Goal: Information Seeking & Learning: Learn about a topic

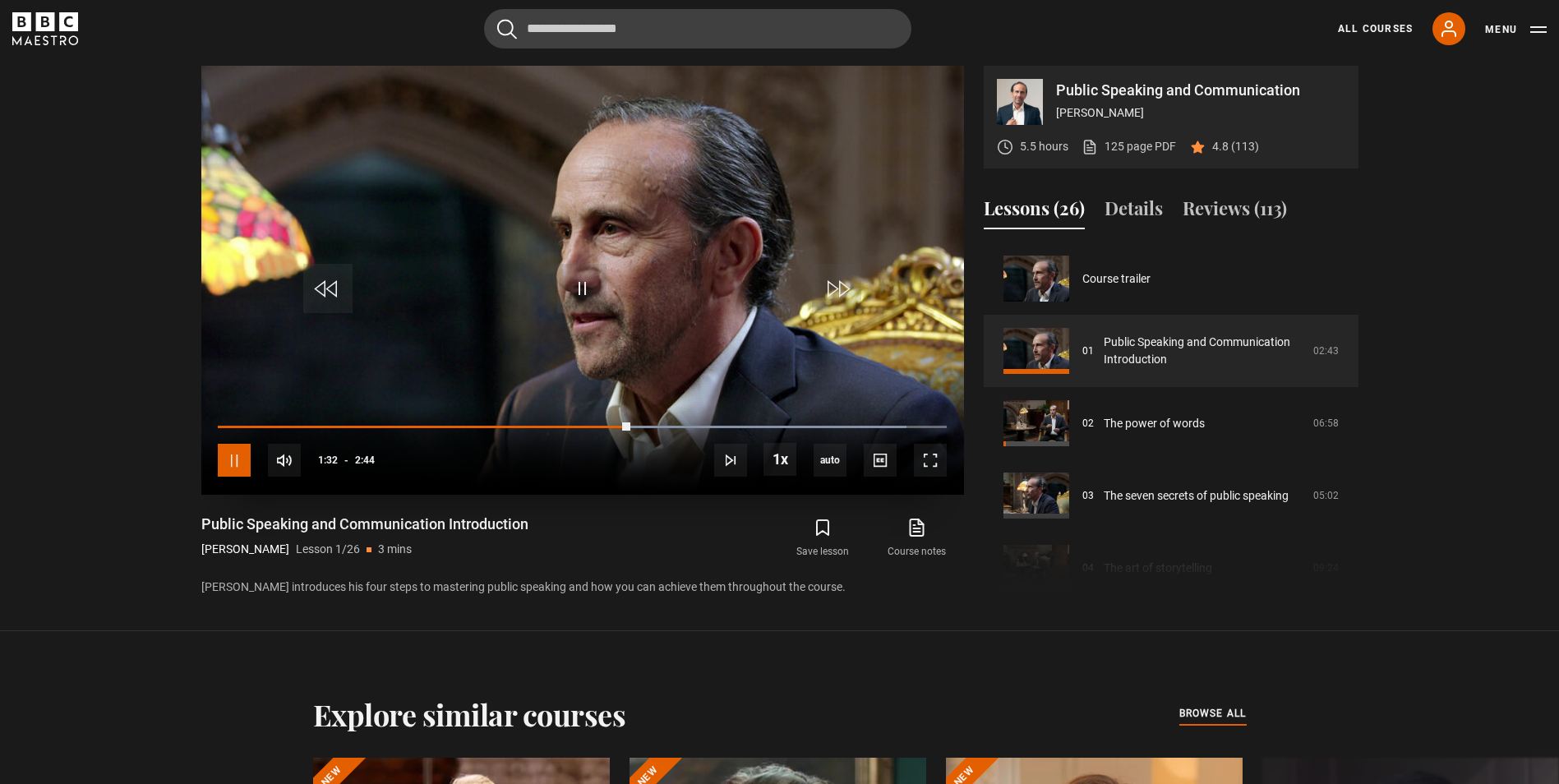
click at [220, 467] on span "Video Player" at bounding box center [234, 460] width 33 height 33
click at [596, 272] on span "Video Player" at bounding box center [581, 288] width 49 height 49
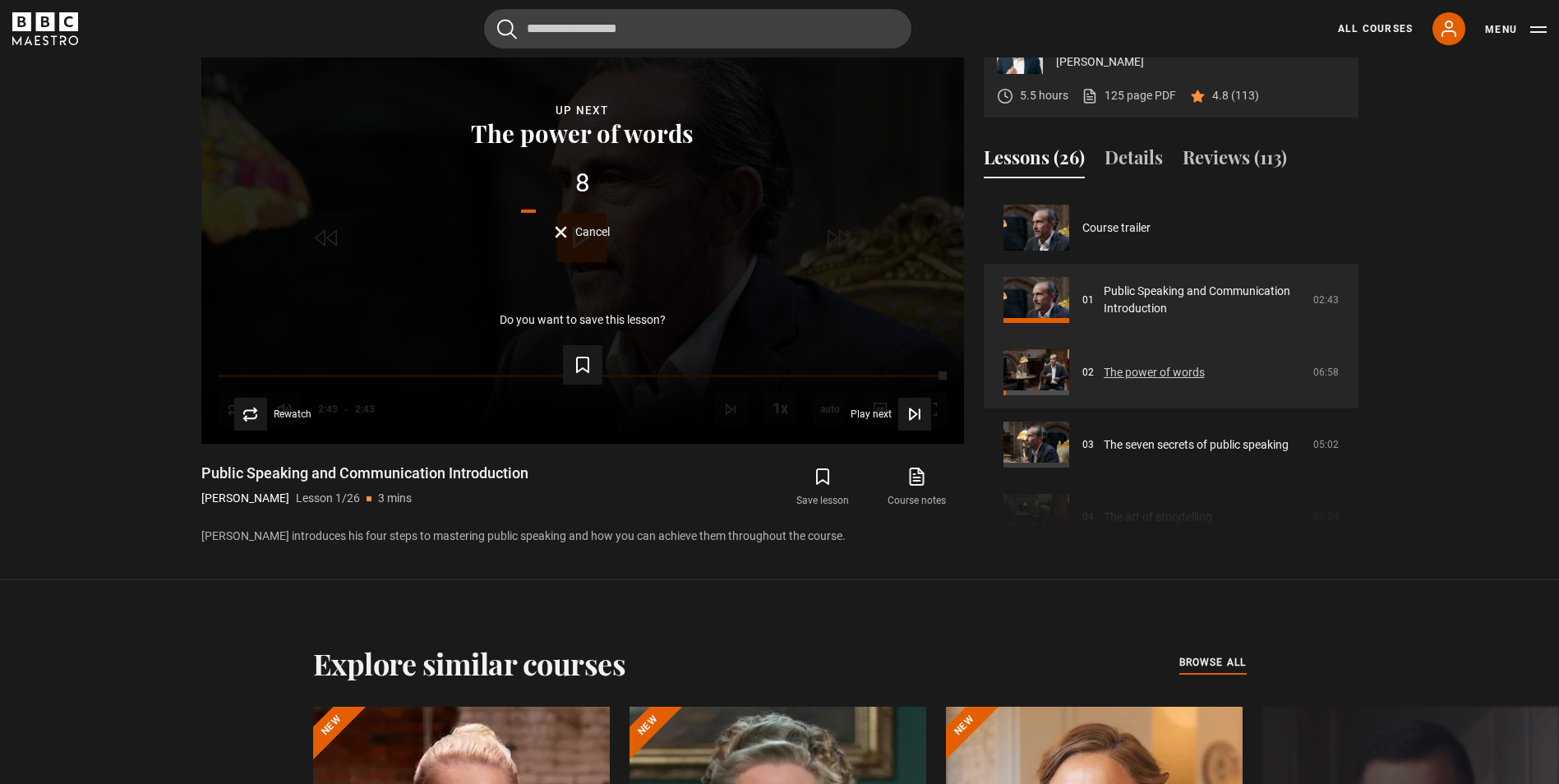
scroll to position [874, 0]
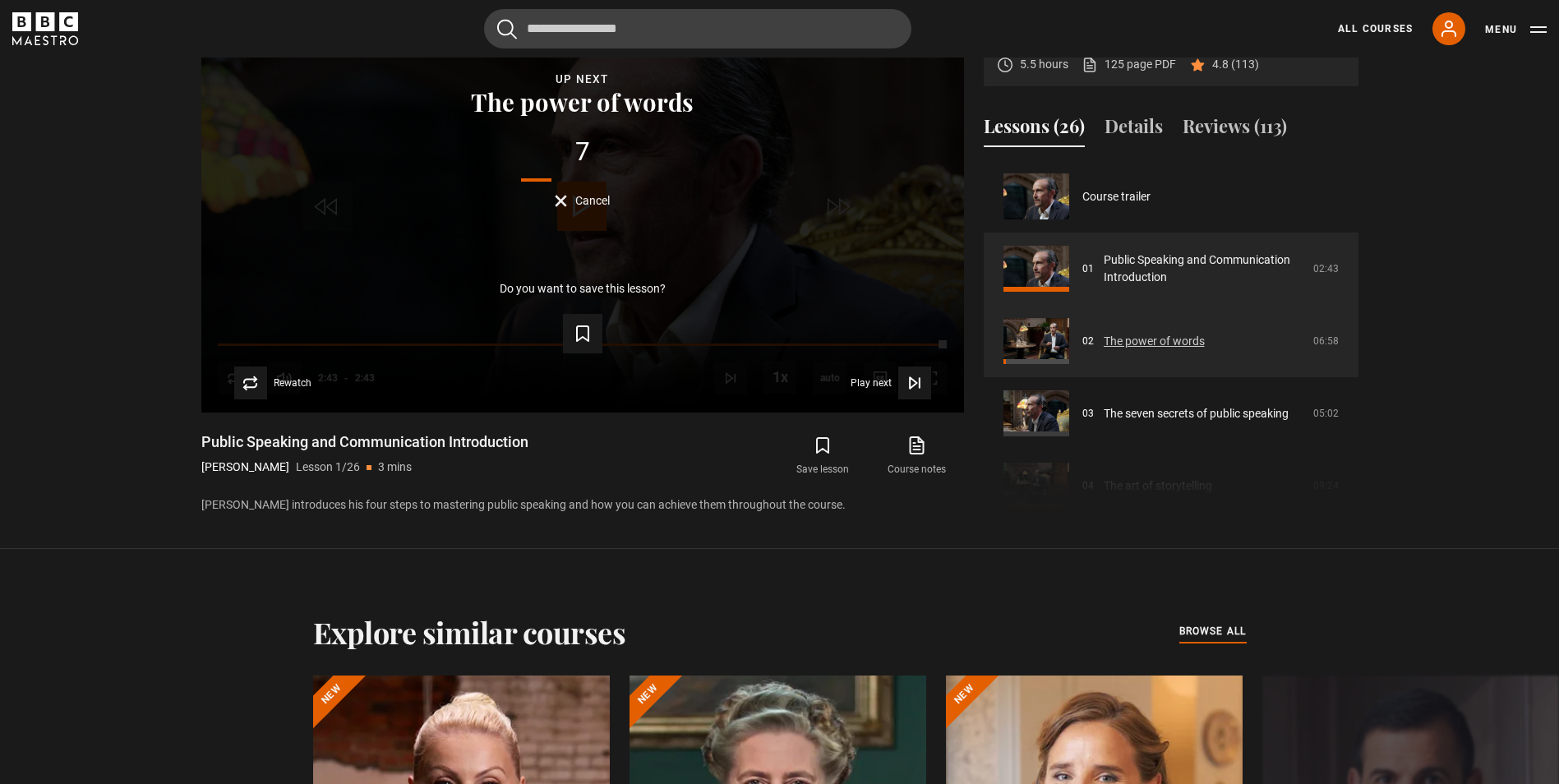
click at [1103, 333] on link "The power of words" at bounding box center [1154, 341] width 101 height 17
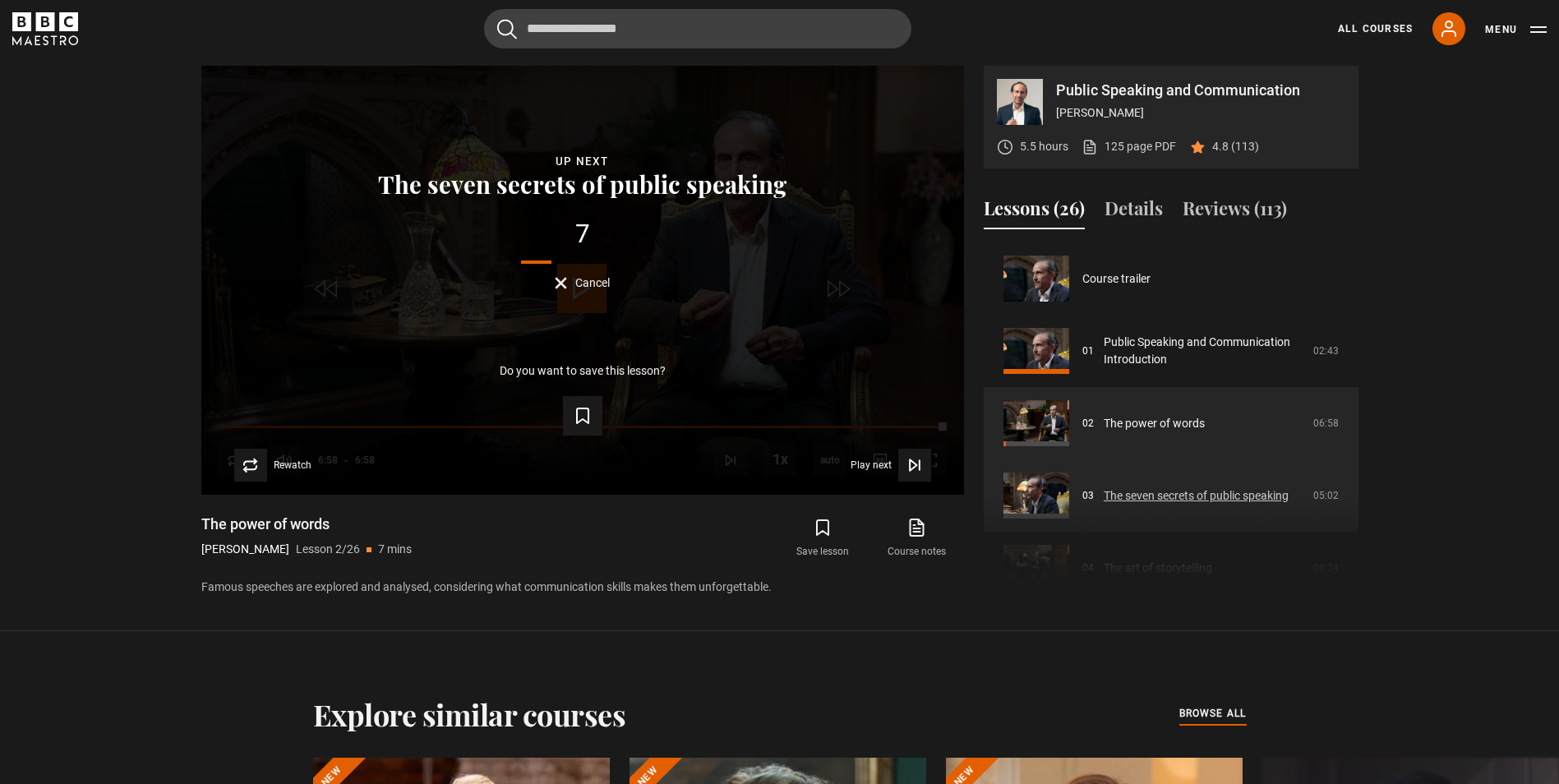
click at [1157, 497] on link "The seven secrets of public speaking" at bounding box center [1195, 496] width 185 height 17
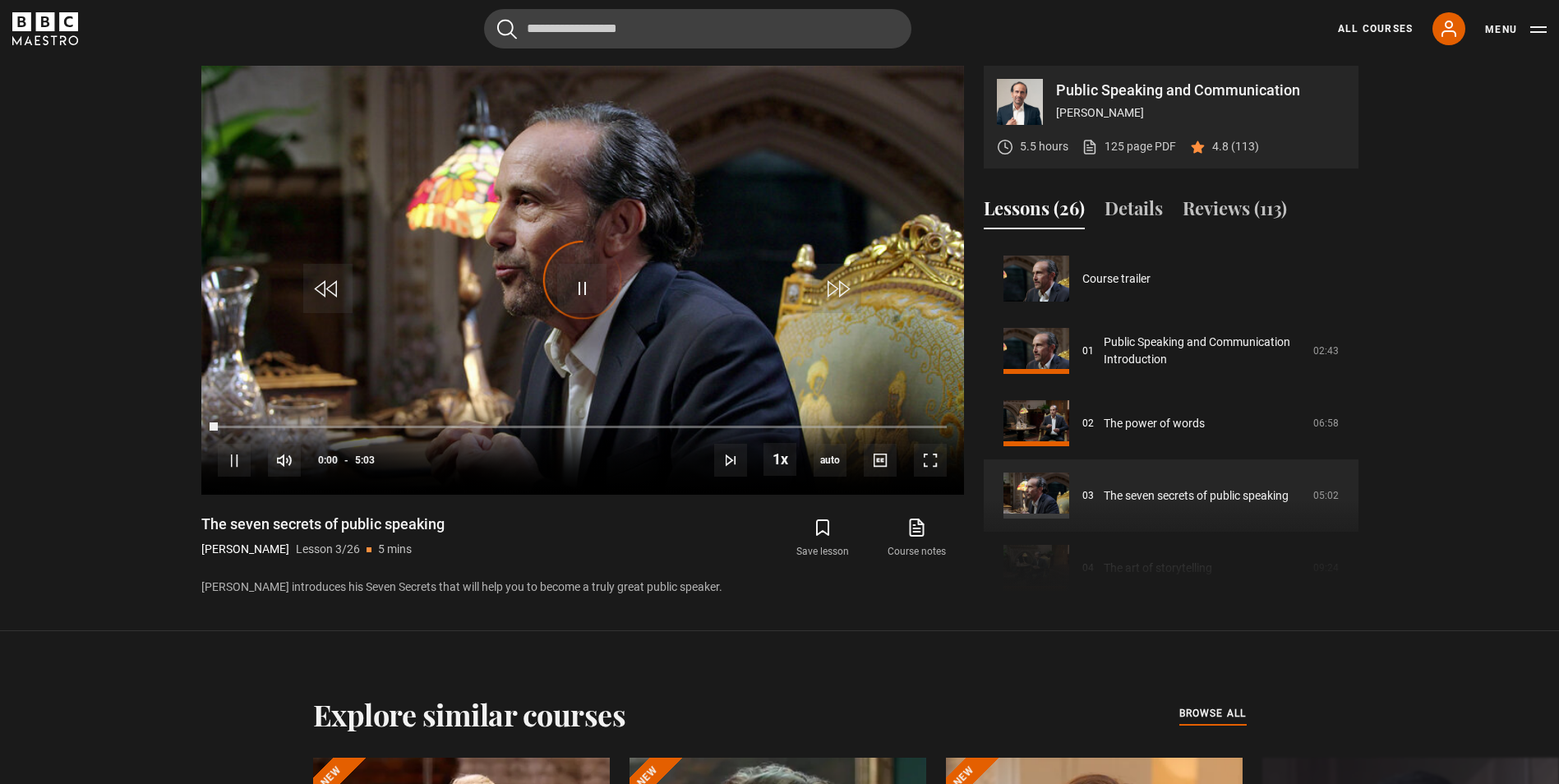
scroll to position [144, 0]
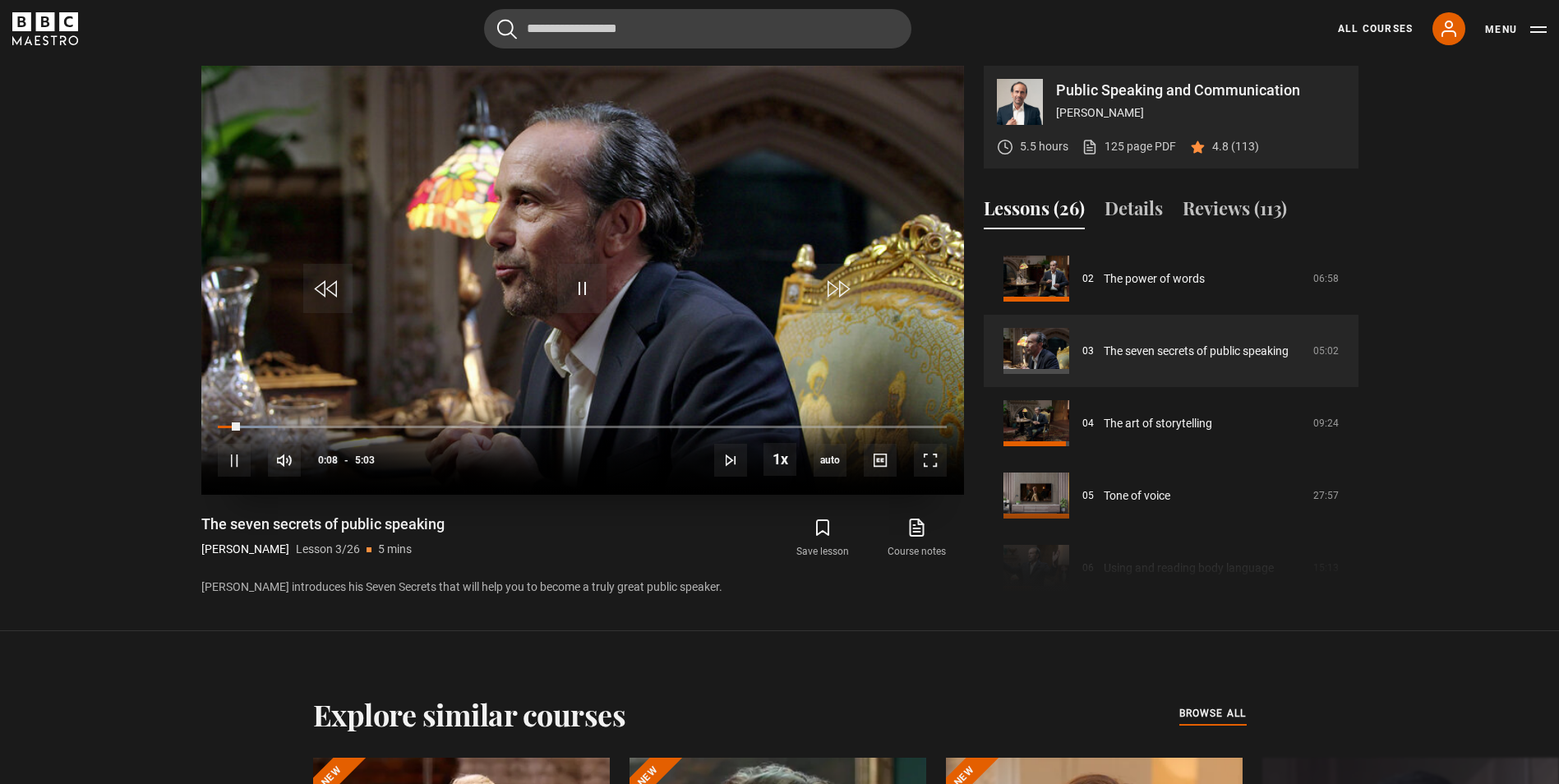
click at [470, 213] on video "Video Player" at bounding box center [582, 279] width 763 height 429
click at [465, 215] on video "Video Player" at bounding box center [582, 279] width 763 height 429
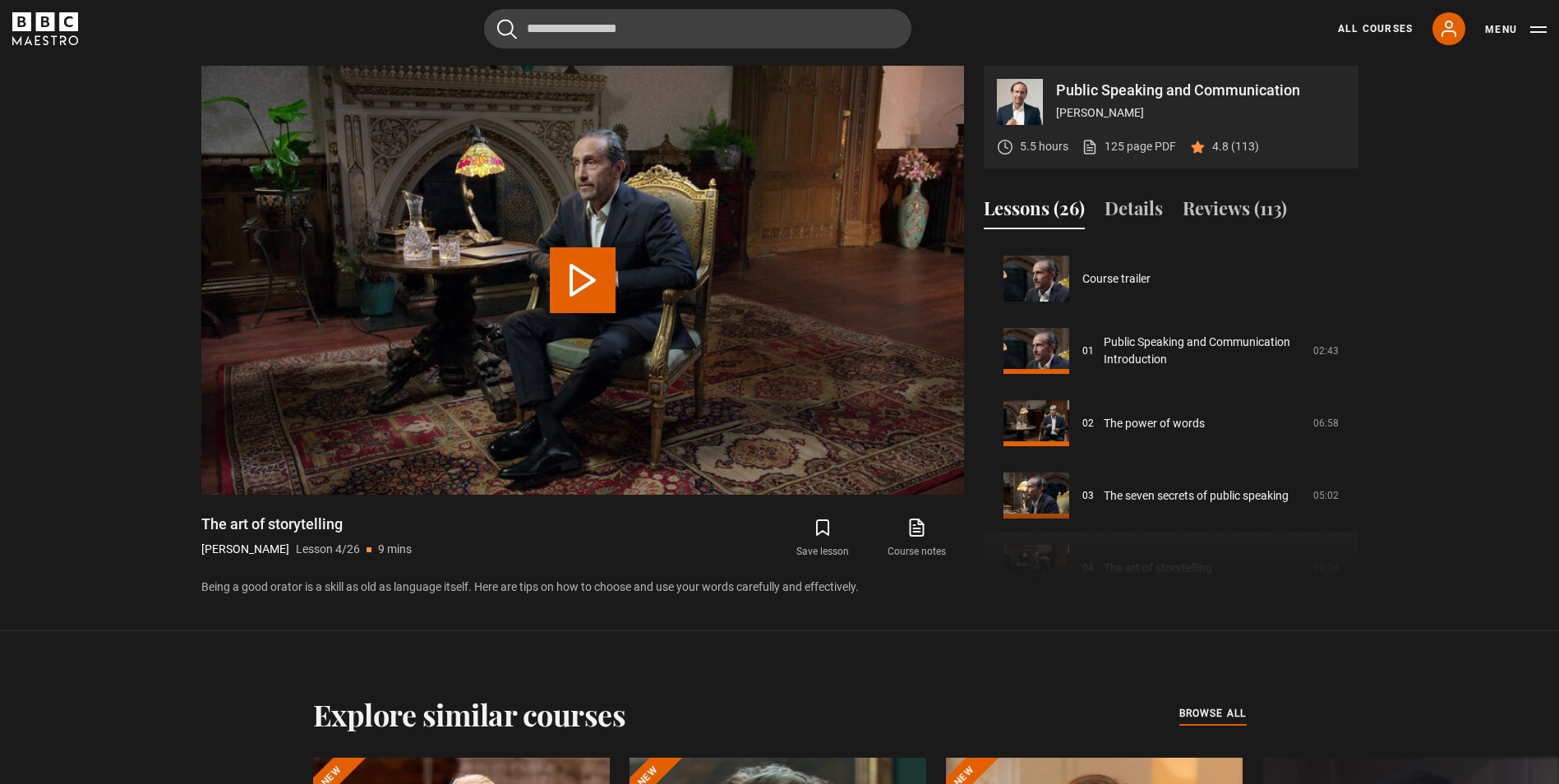
scroll to position [217, 0]
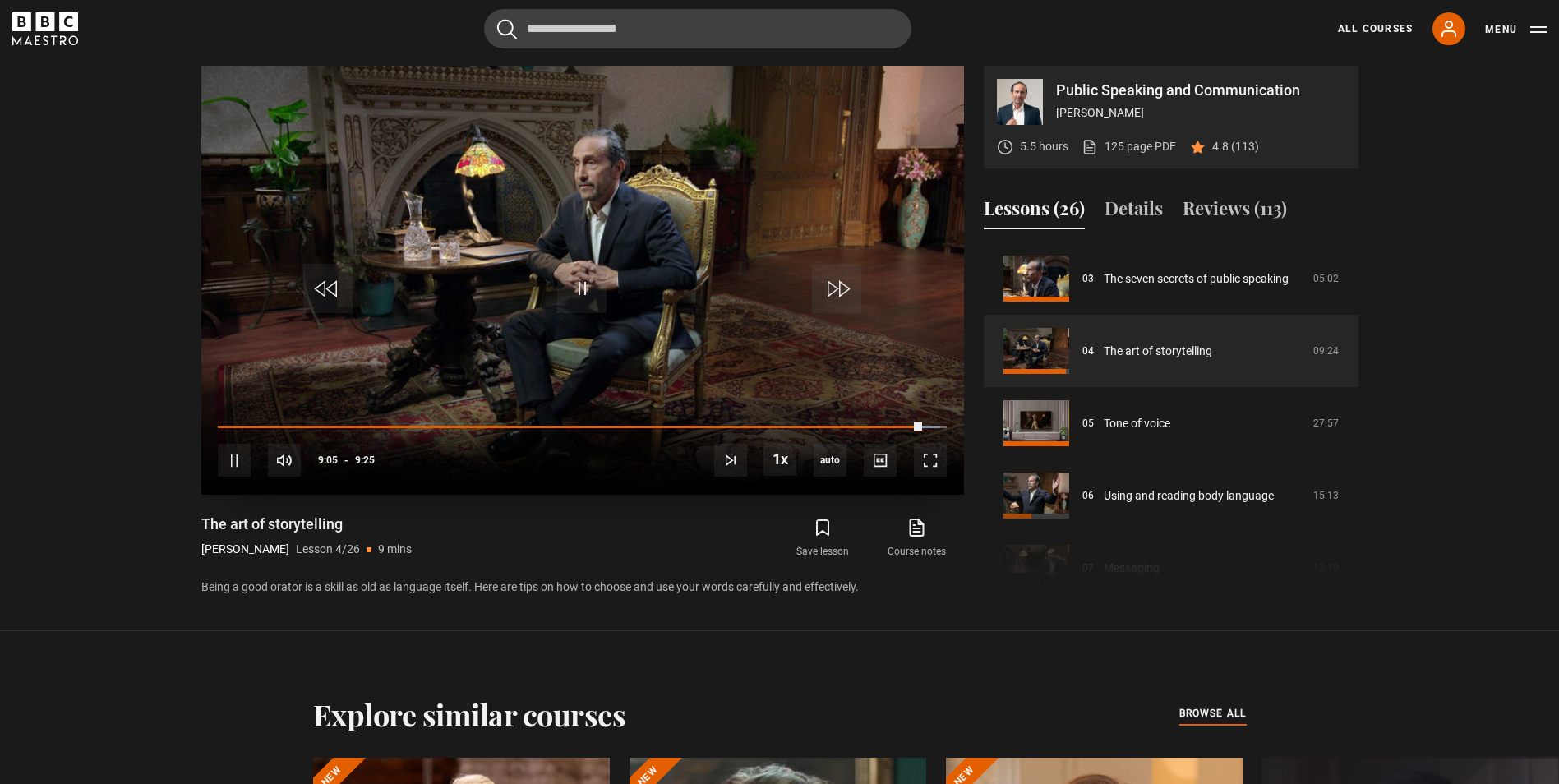
click at [504, 306] on video "Video Player" at bounding box center [582, 279] width 763 height 429
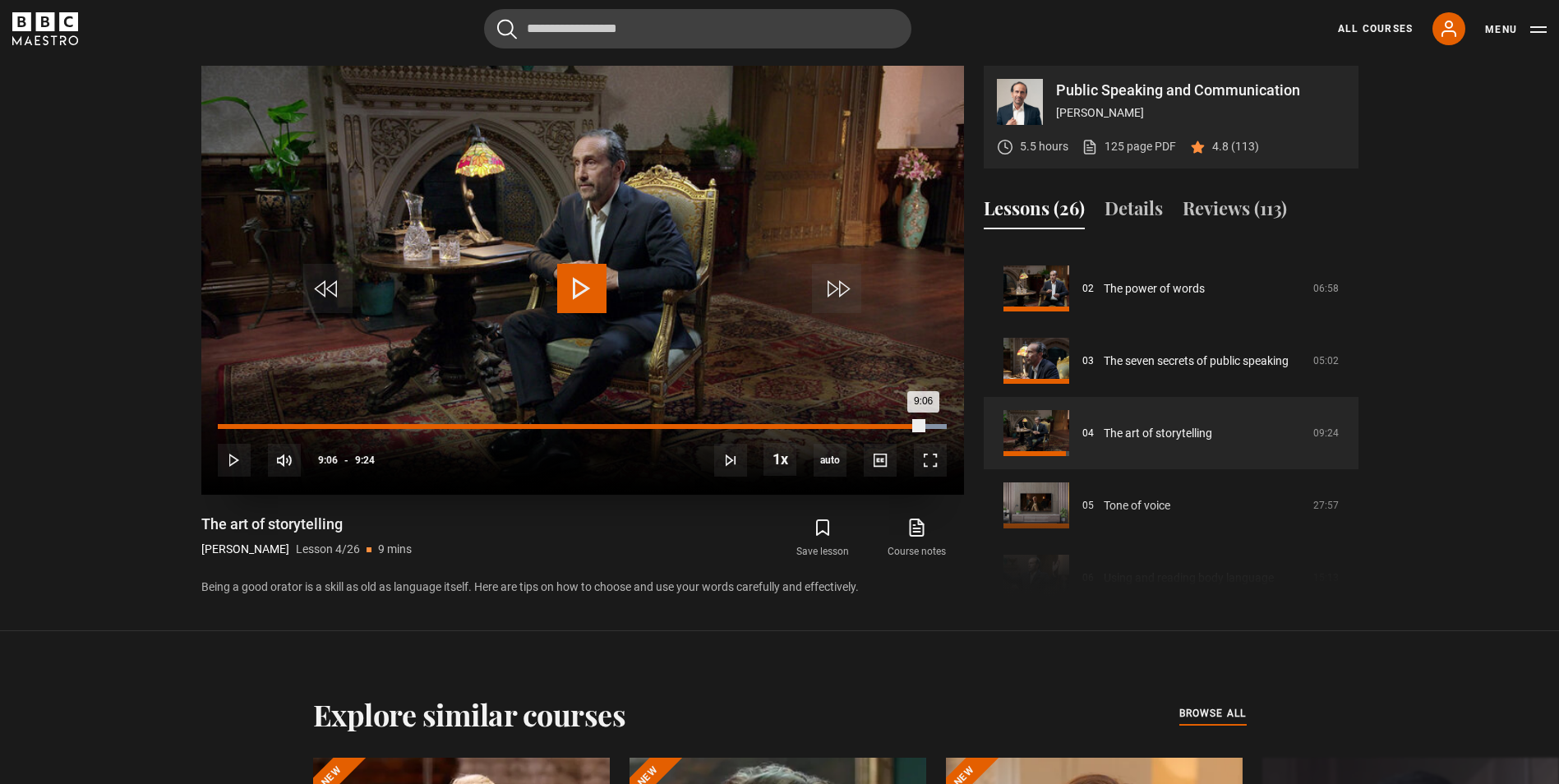
drag, startPoint x: 917, startPoint y: 418, endPoint x: 835, endPoint y: 435, distance: 83.7
click at [835, 435] on div "10s Skip Back 10 seconds Play 10s Skip Forward 10 seconds Loaded : 100.00% 7:59…" at bounding box center [582, 449] width 763 height 91
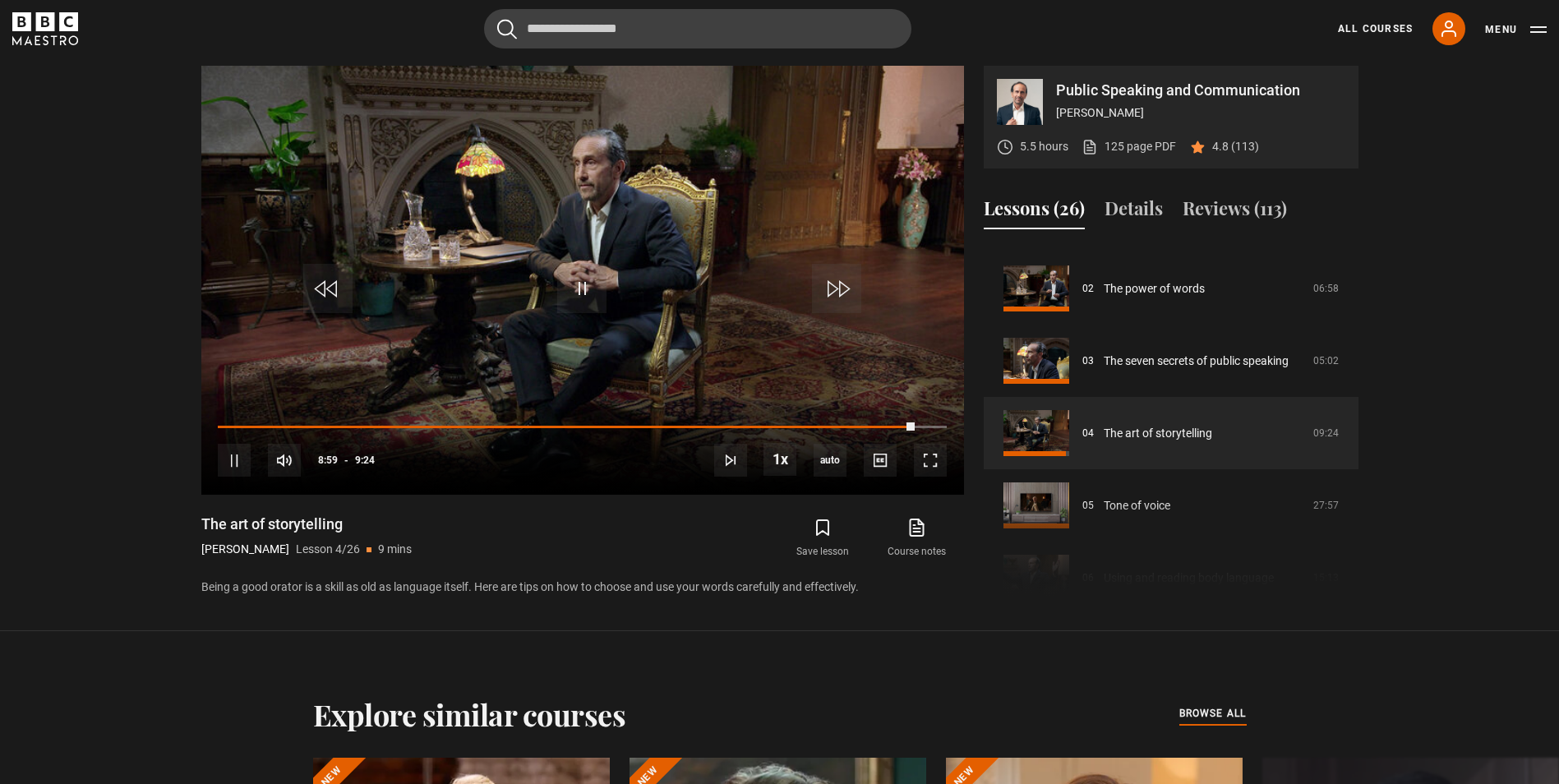
drag, startPoint x: 914, startPoint y: 420, endPoint x: 190, endPoint y: 425, distance: 724.0
click at [190, 425] on div "Public Speaking and Communication Richard Greene 5.5 hours 125 page PDF (opens …" at bounding box center [780, 331] width 1183 height 531
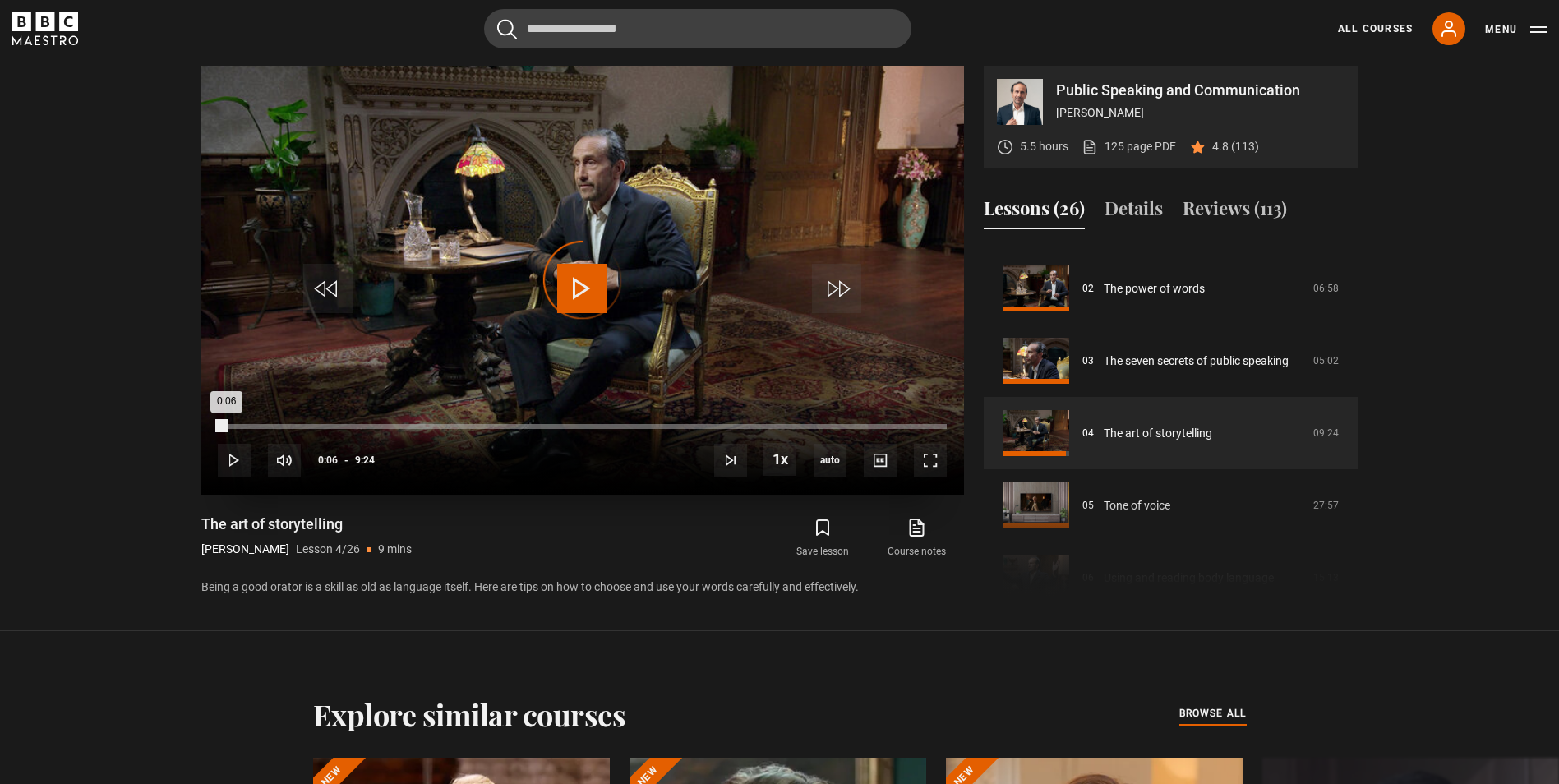
click at [226, 424] on div "Loaded : 0.00% 0:06 0:06" at bounding box center [581, 426] width 728 height 5
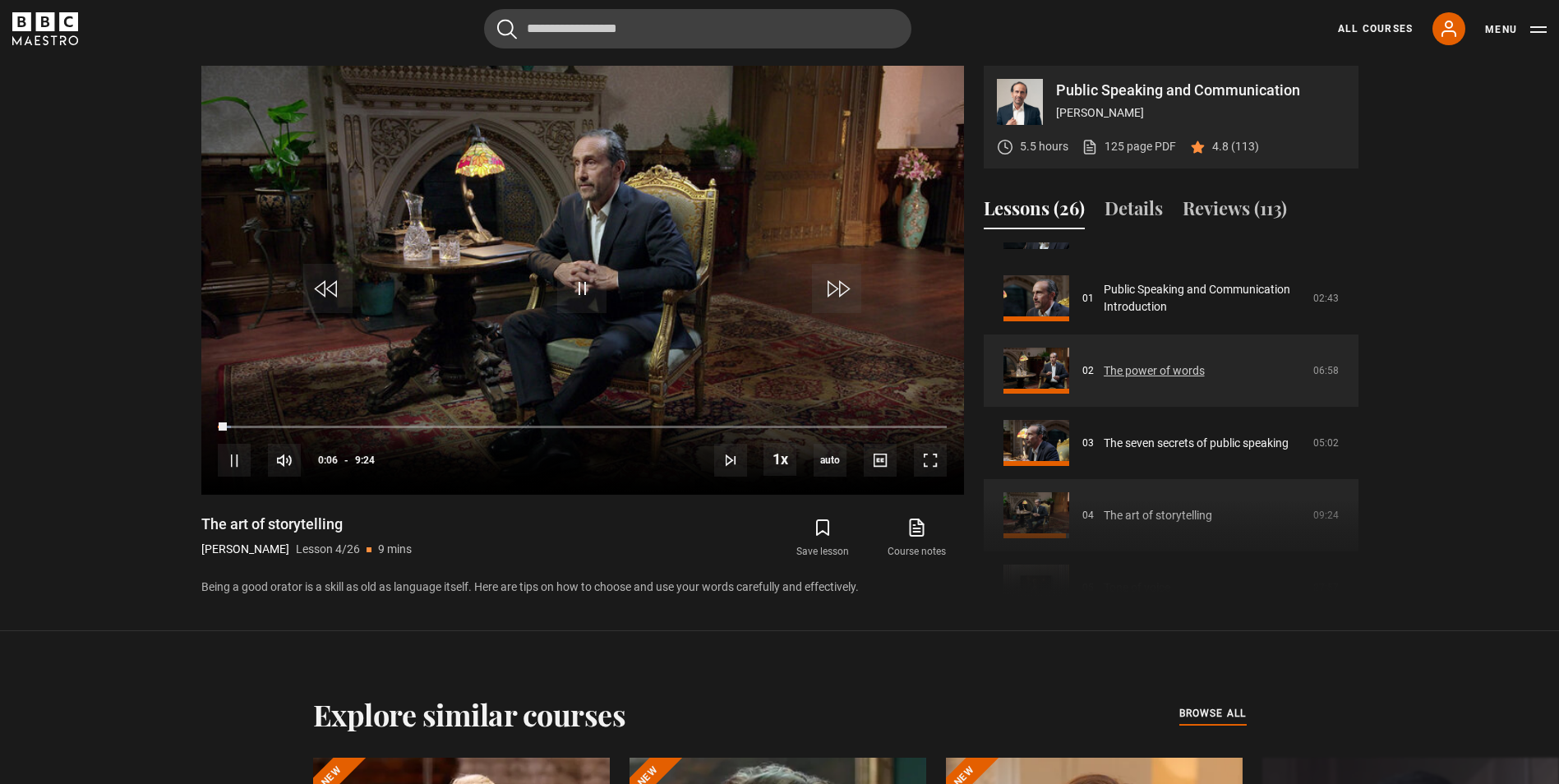
scroll to position [0, 0]
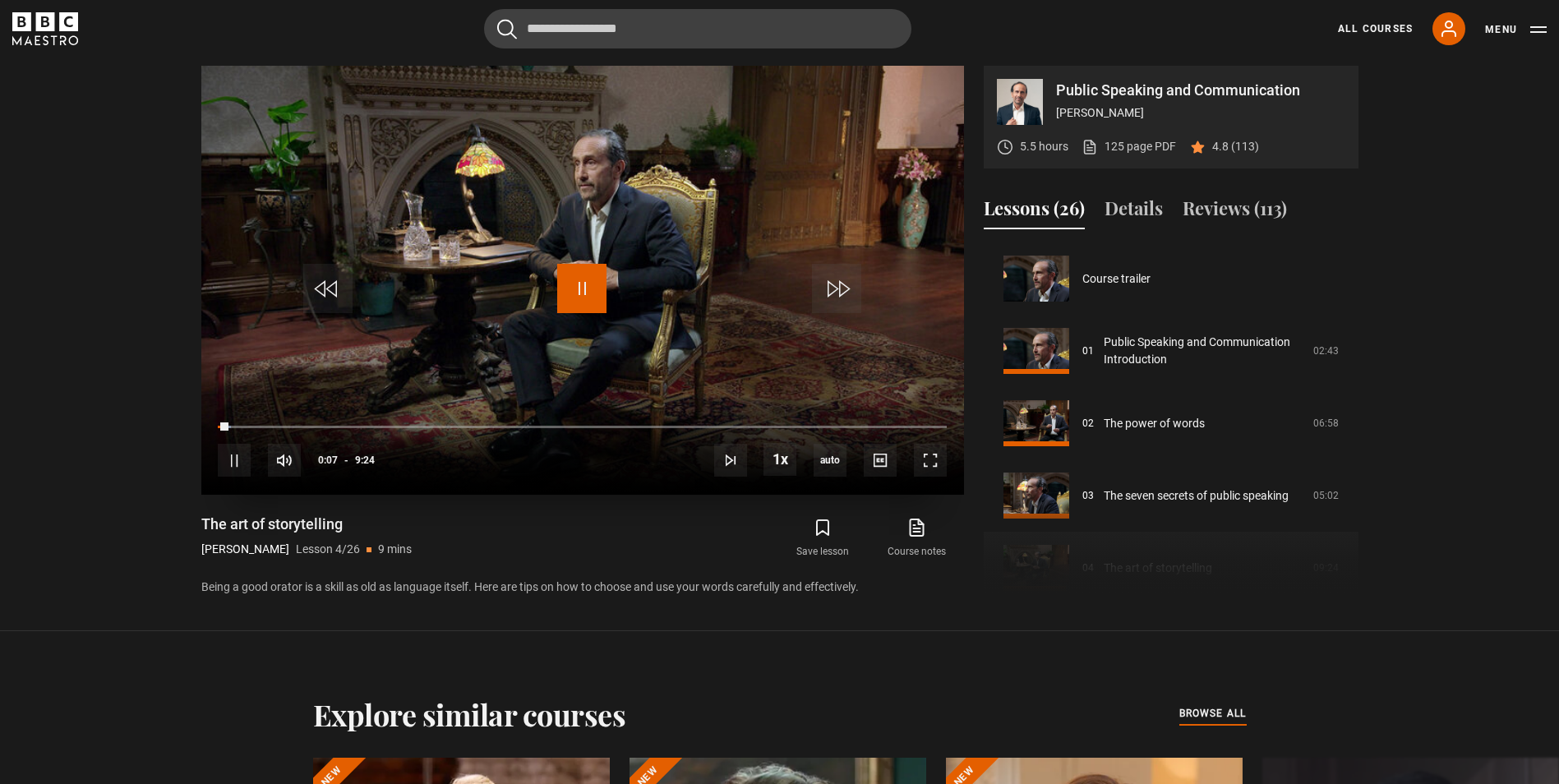
click at [566, 308] on span "Video Player" at bounding box center [581, 288] width 49 height 49
drag, startPoint x: 218, startPoint y: 426, endPoint x: 184, endPoint y: 429, distance: 34.1
click at [187, 428] on section "Public Speaking and Communication Richard Greene 5.5 hours 125 page PDF (opens …" at bounding box center [779, 315] width 1559 height 631
